Goal: Transaction & Acquisition: Subscribe to service/newsletter

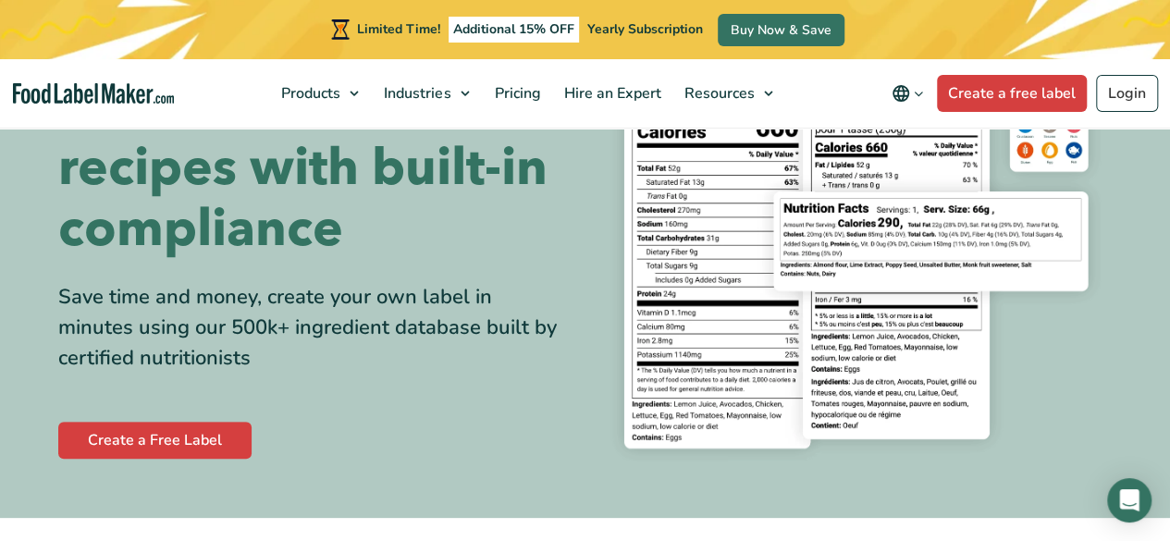
scroll to position [185, 0]
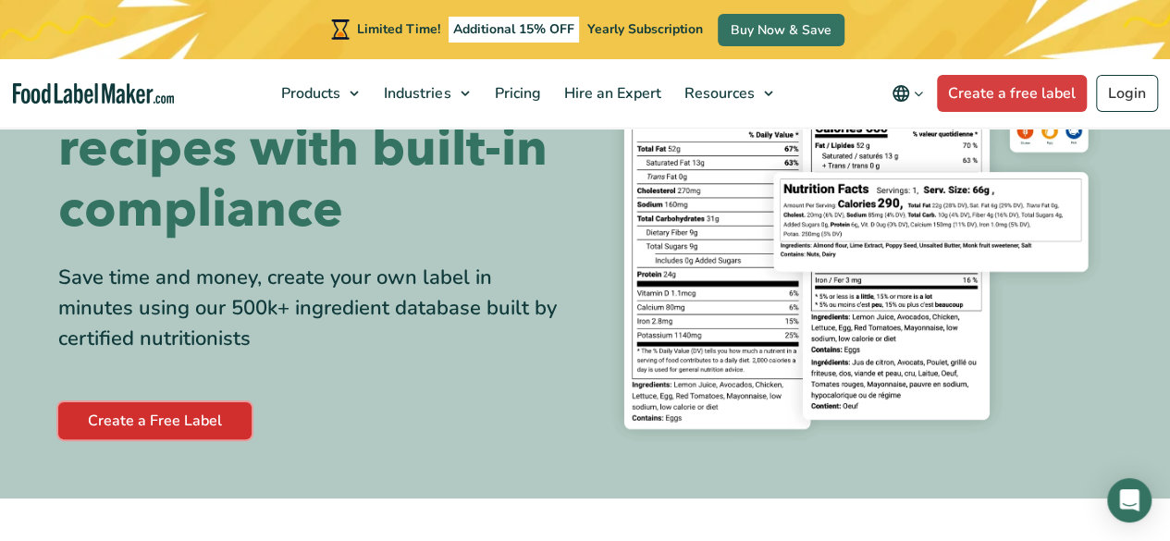
click at [155, 419] on link "Create a Free Label" at bounding box center [154, 420] width 193 height 37
